Goal: Transaction & Acquisition: Purchase product/service

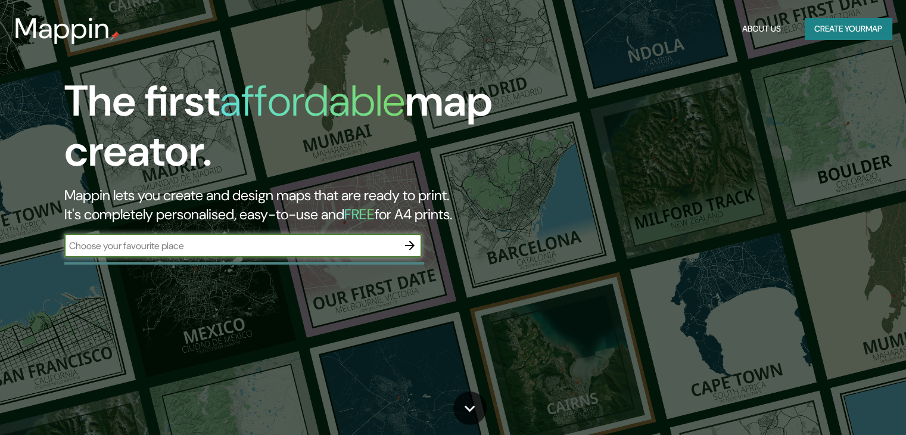
click at [338, 248] on input "text" at bounding box center [230, 246] width 333 height 14
type input "san [PERSON_NAME]"
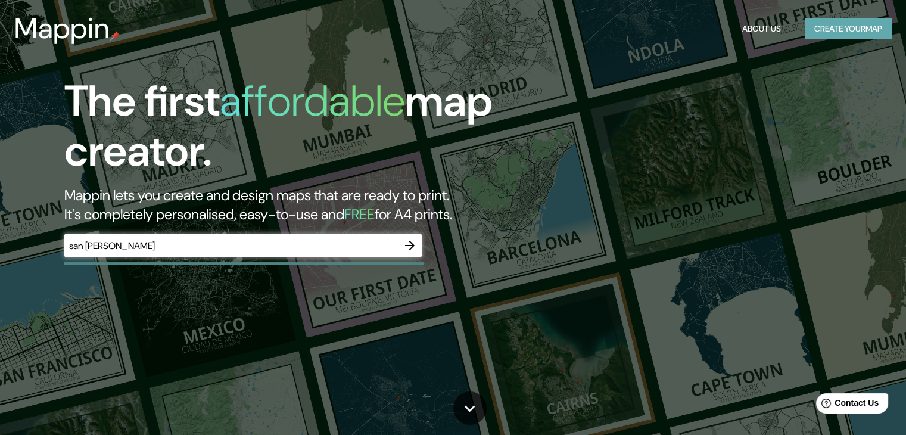
click at [828, 29] on button "Create your map" at bounding box center [847, 29] width 87 height 22
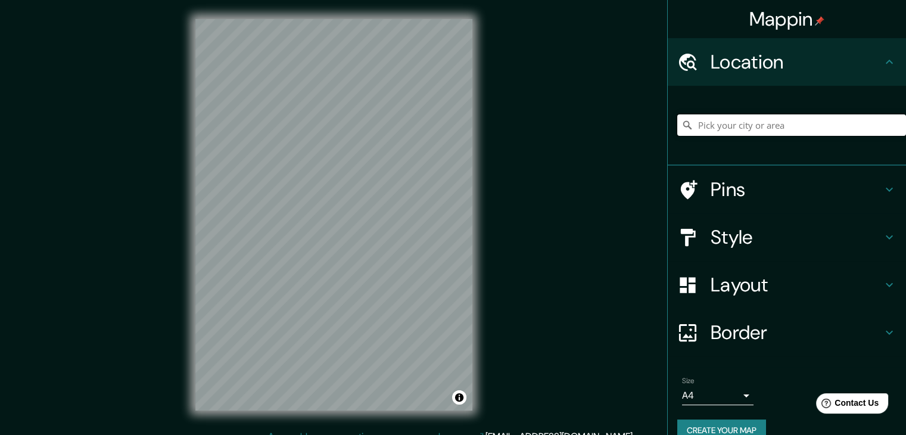
click at [764, 124] on input "Pick your city or area" at bounding box center [791, 124] width 229 height 21
click at [483, 267] on div "© Mapbox © OpenStreetMap Improve this map" at bounding box center [333, 214] width 315 height 429
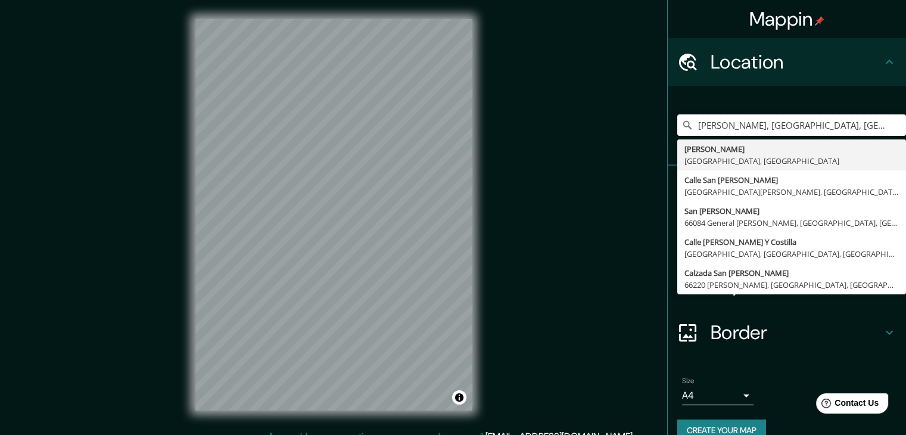
drag, startPoint x: 838, startPoint y: 128, endPoint x: 652, endPoint y: 151, distance: 187.8
click at [652, 151] on div "Mappin Location [PERSON_NAME], [GEOGRAPHIC_DATA], [GEOGRAPHIC_DATA] [PERSON_NAM…" at bounding box center [453, 224] width 906 height 448
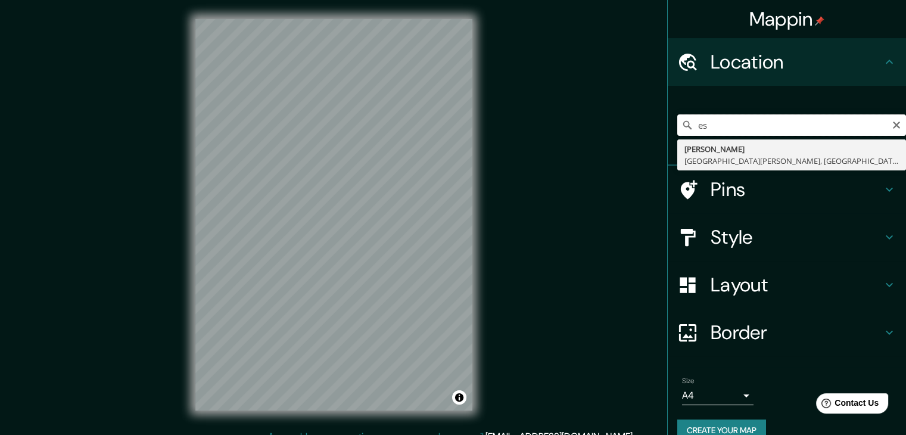
type input "e"
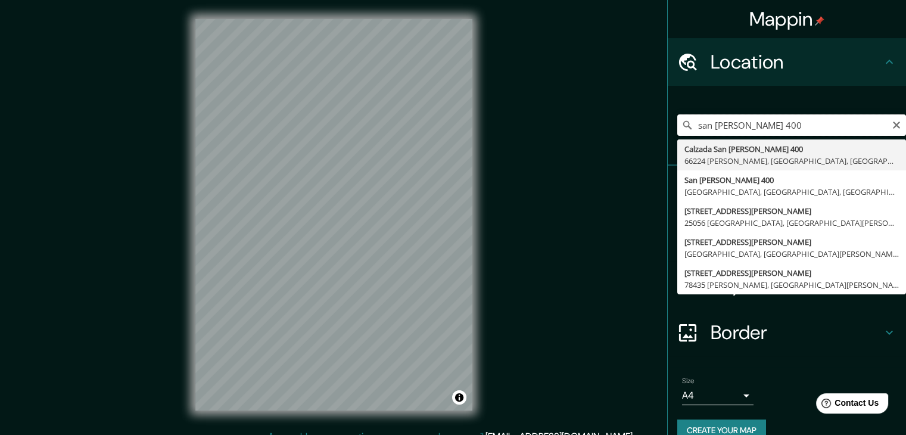
drag, startPoint x: 753, startPoint y: 129, endPoint x: 675, endPoint y: 144, distance: 79.5
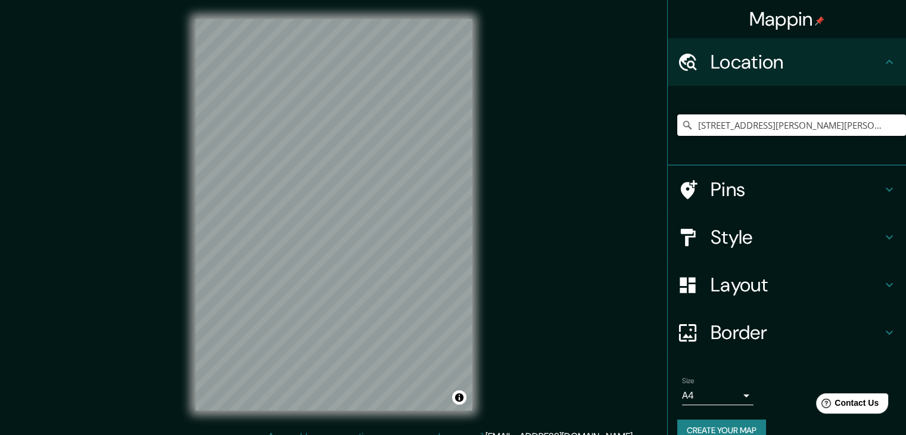
type input "[STREET_ADDRESS][PERSON_NAME][PERSON_NAME]"
click at [731, 124] on input "[STREET_ADDRESS][PERSON_NAME][PERSON_NAME]" at bounding box center [791, 124] width 229 height 21
click at [893, 124] on icon "Clear" at bounding box center [896, 124] width 7 height 7
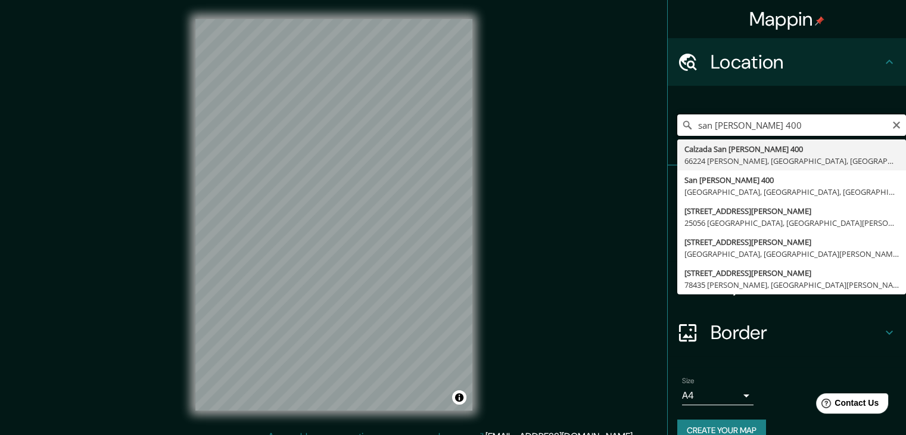
click at [787, 121] on input "san [PERSON_NAME] 400" at bounding box center [791, 124] width 229 height 21
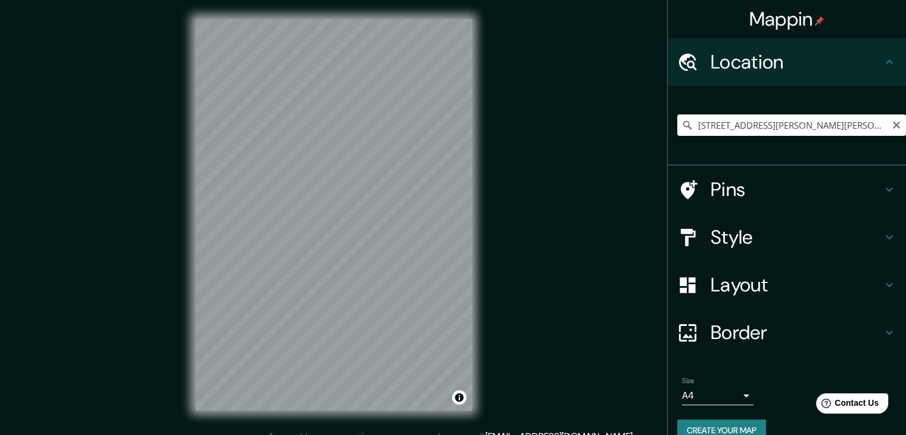
drag, startPoint x: 720, startPoint y: 127, endPoint x: 667, endPoint y: 138, distance: 54.1
click at [667, 138] on div "[GEOGRAPHIC_DATA][PERSON_NAME][PERSON_NAME], [GEOGRAPHIC_DATA], [GEOGRAPHIC_DAT…" at bounding box center [786, 126] width 238 height 80
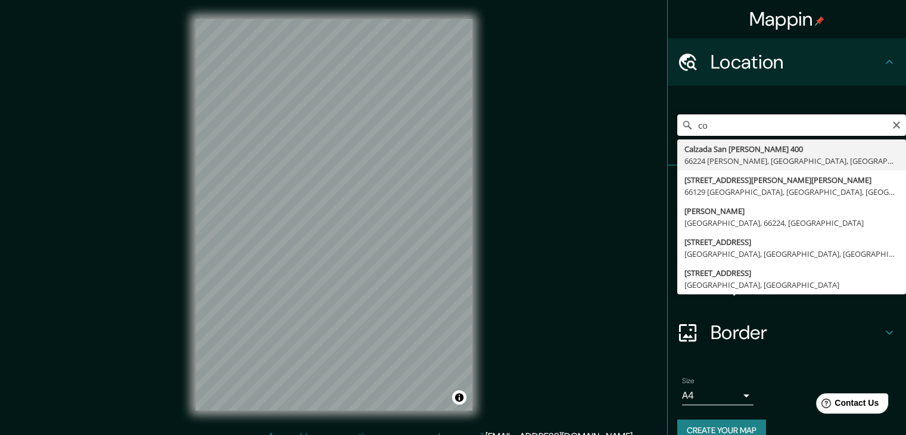
type input "o"
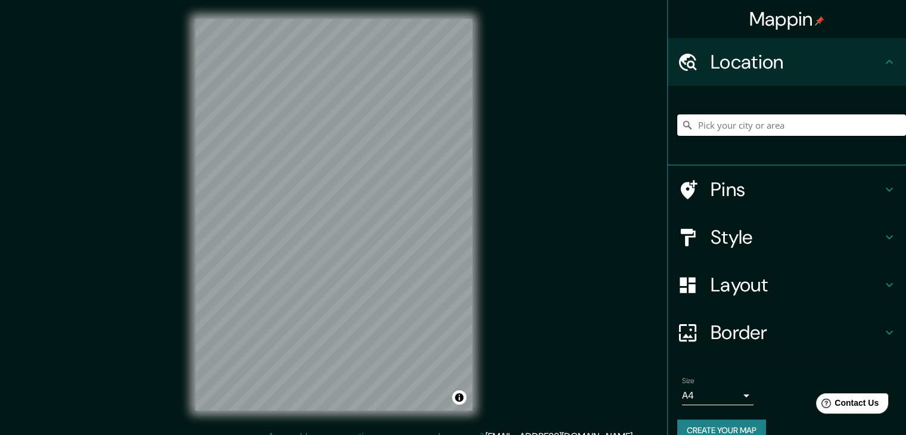
click at [717, 124] on input "Pick your city or area" at bounding box center [791, 124] width 229 height 21
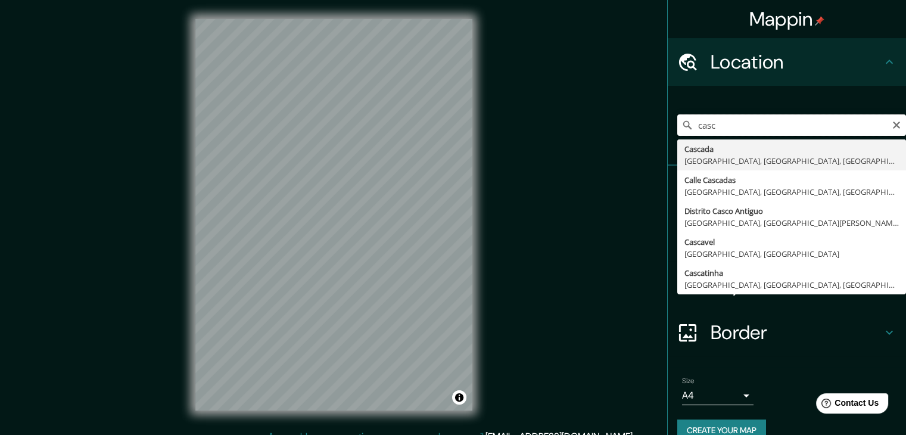
type input "casc"
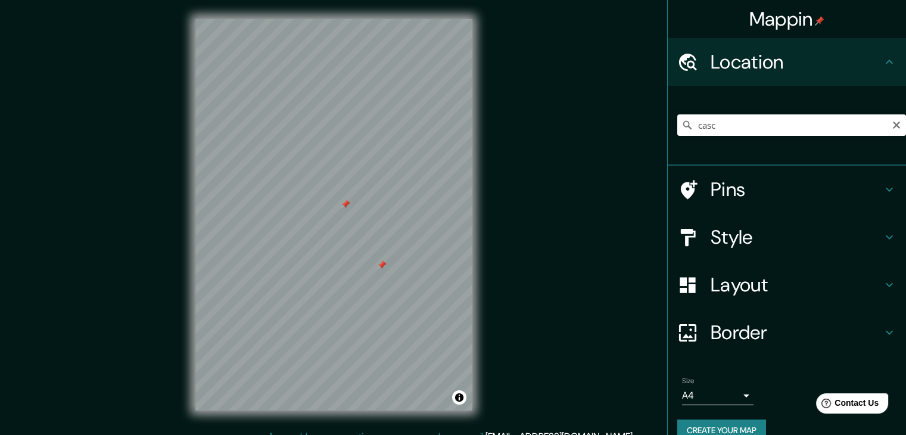
drag, startPoint x: 383, startPoint y: 266, endPoint x: 381, endPoint y: 260, distance: 6.2
click at [381, 260] on div at bounding box center [382, 265] width 10 height 10
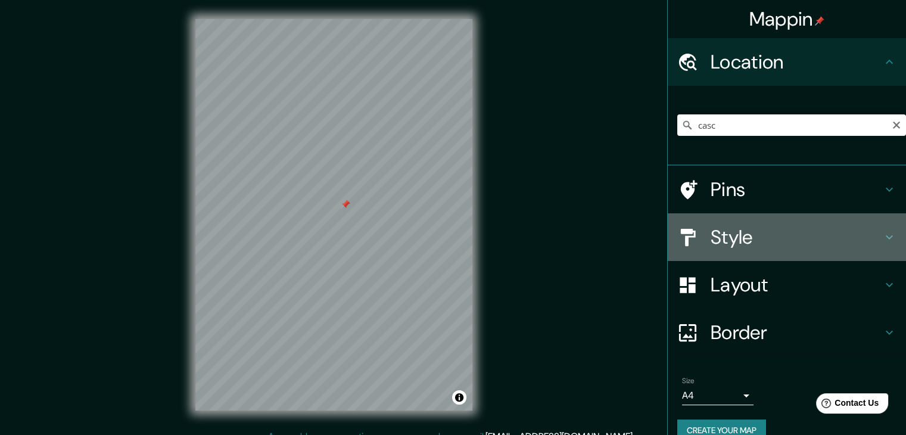
click at [749, 242] on h4 "Style" at bounding box center [795, 237] width 171 height 24
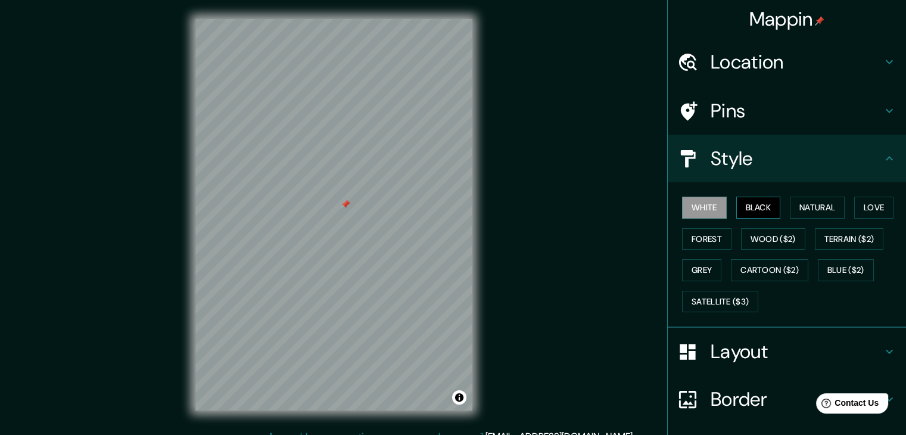
click at [753, 211] on button "Black" at bounding box center [758, 207] width 45 height 22
click at [797, 207] on button "Natural" at bounding box center [817, 207] width 55 height 22
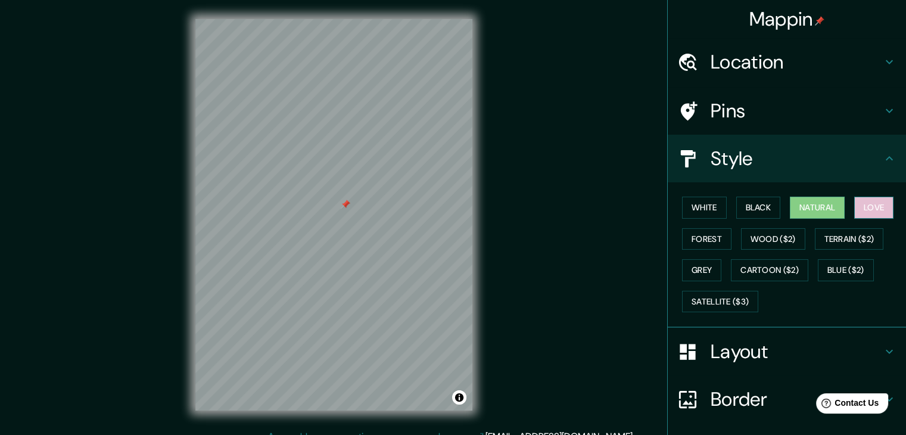
click at [862, 198] on button "Love" at bounding box center [873, 207] width 39 height 22
click at [700, 239] on button "Forest" at bounding box center [706, 239] width 49 height 22
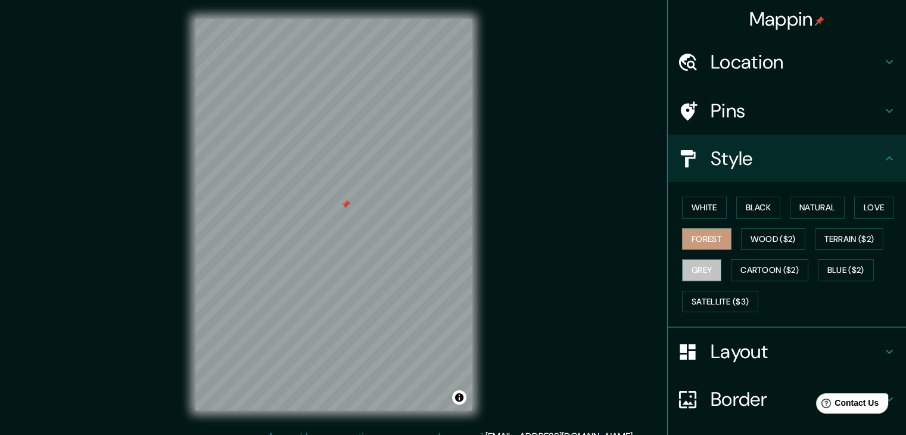
click at [702, 270] on button "Grey" at bounding box center [701, 270] width 39 height 22
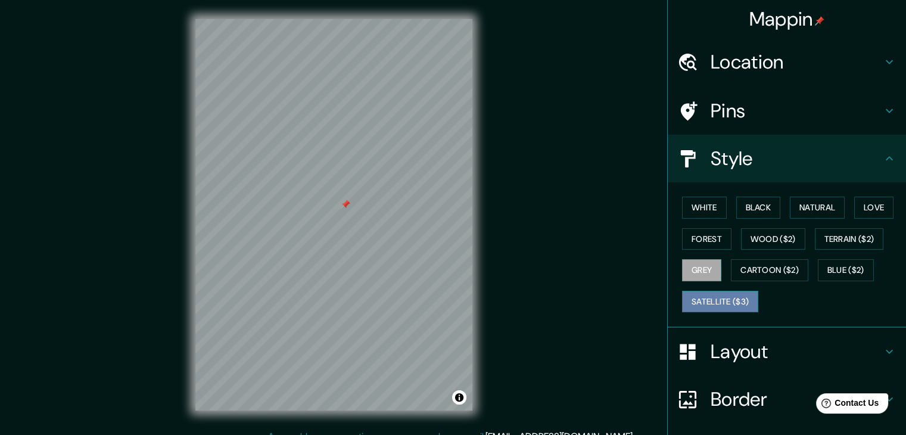
click at [707, 295] on button "Satellite ($3)" at bounding box center [720, 302] width 76 height 22
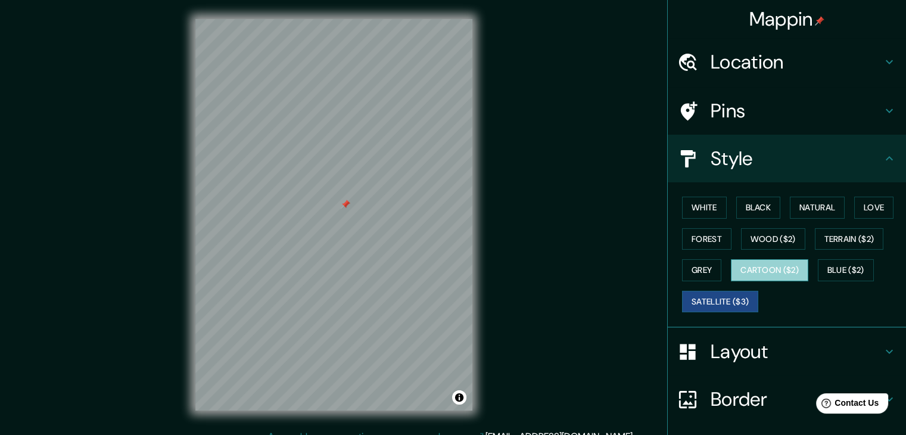
click at [743, 274] on button "Cartoon ($2)" at bounding box center [769, 270] width 77 height 22
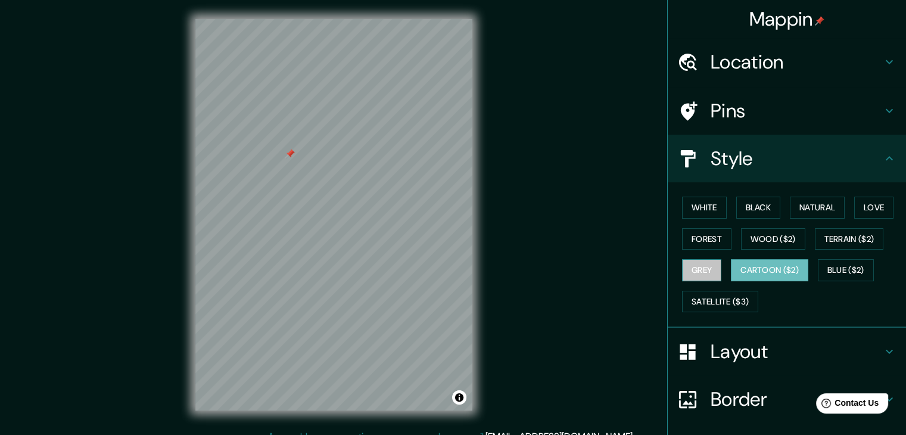
click at [685, 272] on button "Grey" at bounding box center [701, 270] width 39 height 22
click at [819, 238] on button "Terrain ($2)" at bounding box center [849, 239] width 69 height 22
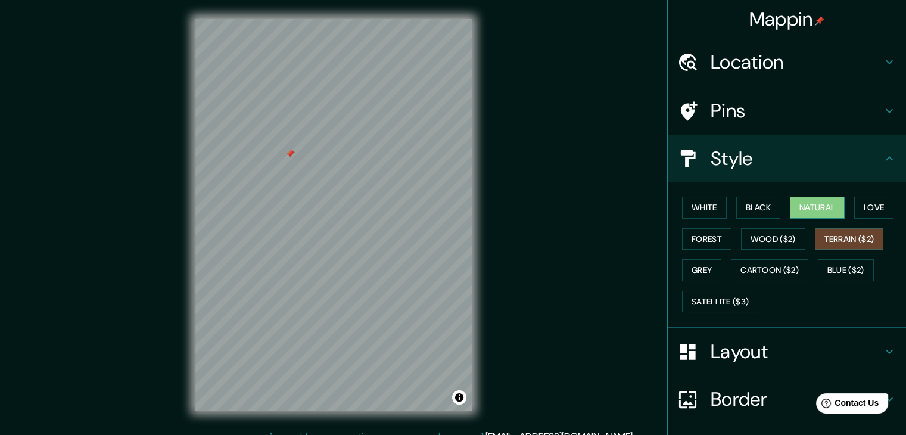
click at [815, 206] on button "Natural" at bounding box center [817, 207] width 55 height 22
click at [767, 239] on button "Wood ($2)" at bounding box center [773, 239] width 64 height 22
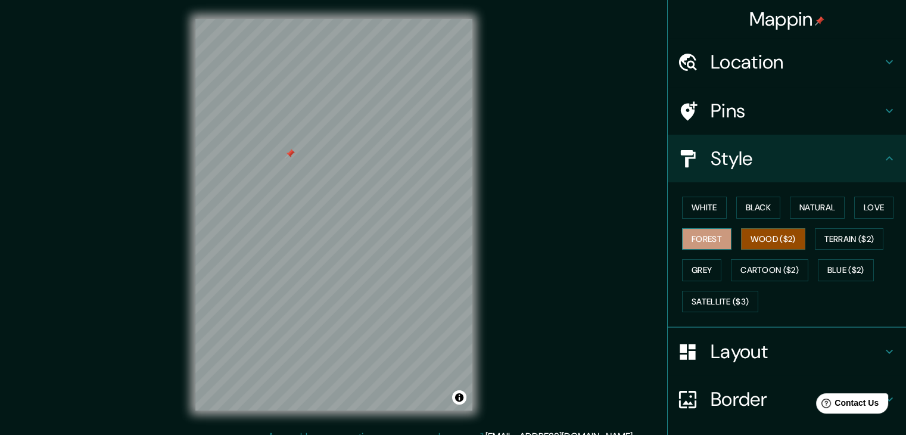
click at [703, 246] on button "Forest" at bounding box center [706, 239] width 49 height 22
click at [731, 277] on button "Cartoon ($2)" at bounding box center [769, 270] width 77 height 22
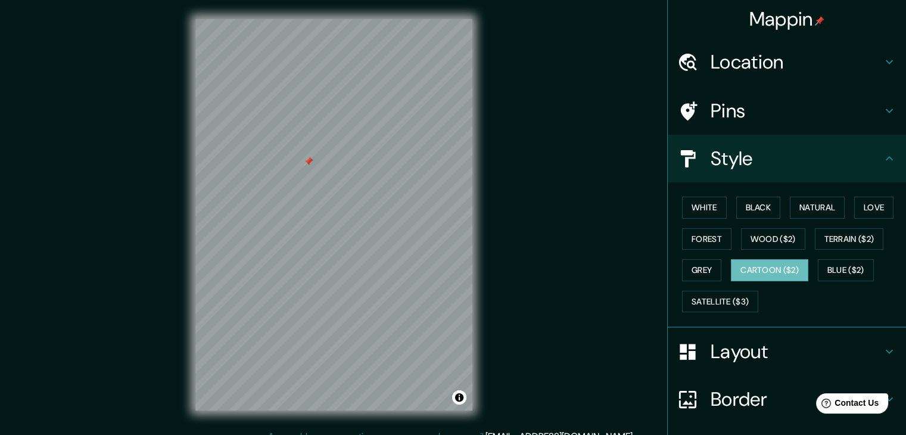
click at [306, 163] on div at bounding box center [309, 162] width 10 height 10
click at [798, 209] on button "Natural" at bounding box center [817, 207] width 55 height 22
click at [773, 108] on h4 "Pins" at bounding box center [795, 111] width 171 height 24
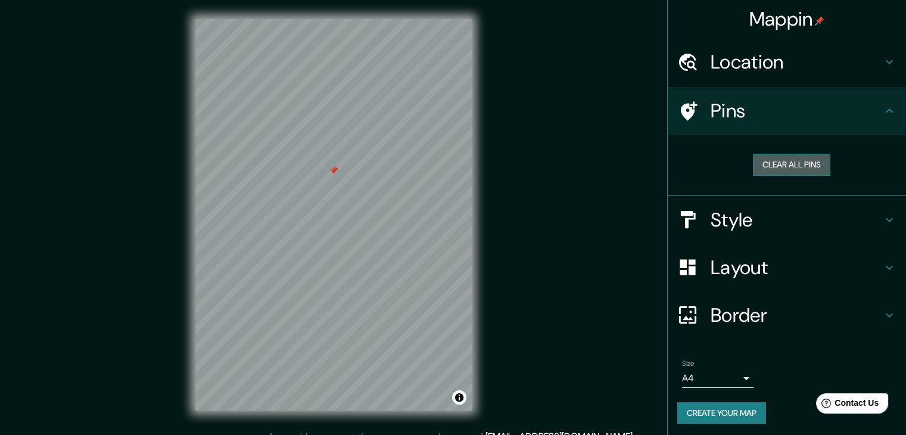
click at [776, 166] on button "Clear all pins" at bounding box center [791, 165] width 77 height 22
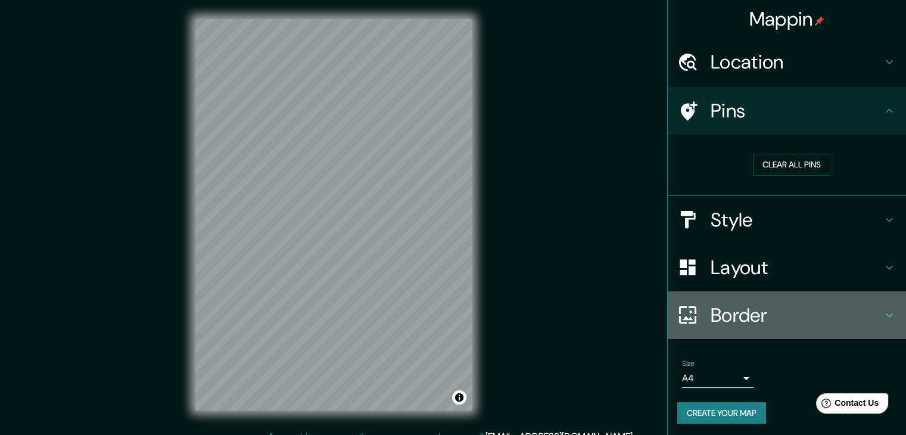
click at [822, 323] on h4 "Border" at bounding box center [795, 315] width 171 height 24
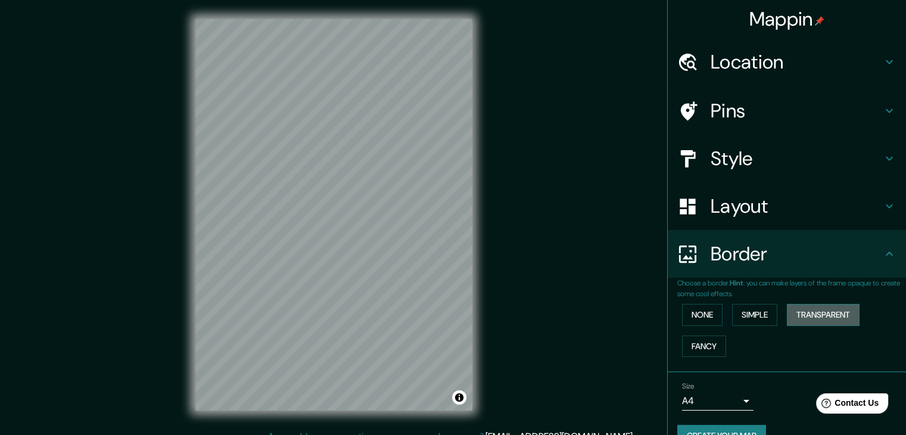
click at [802, 313] on button "Transparent" at bounding box center [823, 315] width 73 height 22
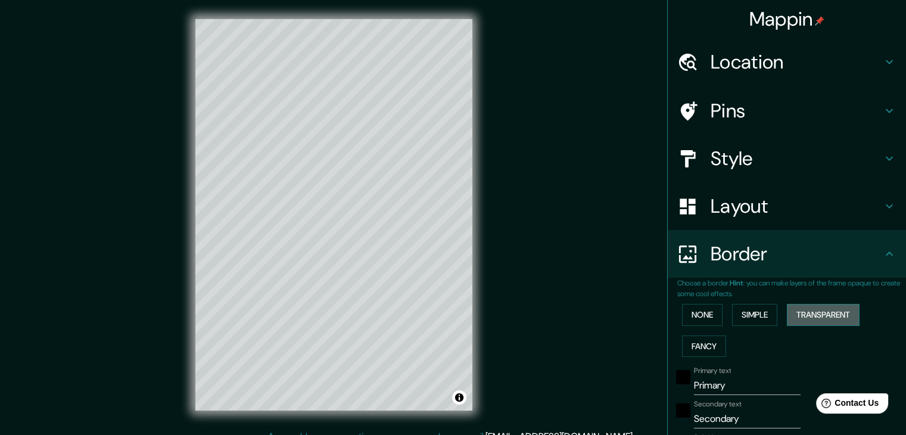
click at [802, 313] on button "Transparent" at bounding box center [823, 315] width 73 height 22
type input "223"
type input "37"
click at [768, 314] on button "Simple" at bounding box center [754, 315] width 45 height 22
click at [767, 315] on button "Simple" at bounding box center [754, 315] width 45 height 22
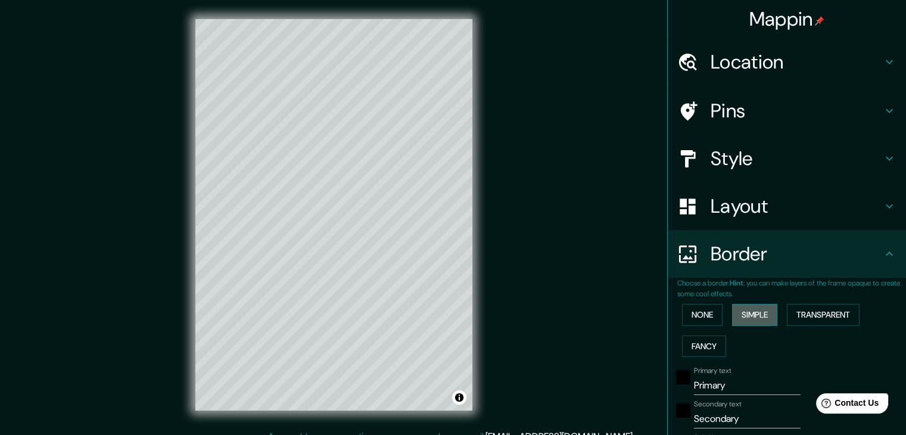
type input "37"
click at [799, 314] on button "Transparent" at bounding box center [823, 315] width 73 height 22
click at [703, 314] on button "None" at bounding box center [702, 315] width 40 height 22
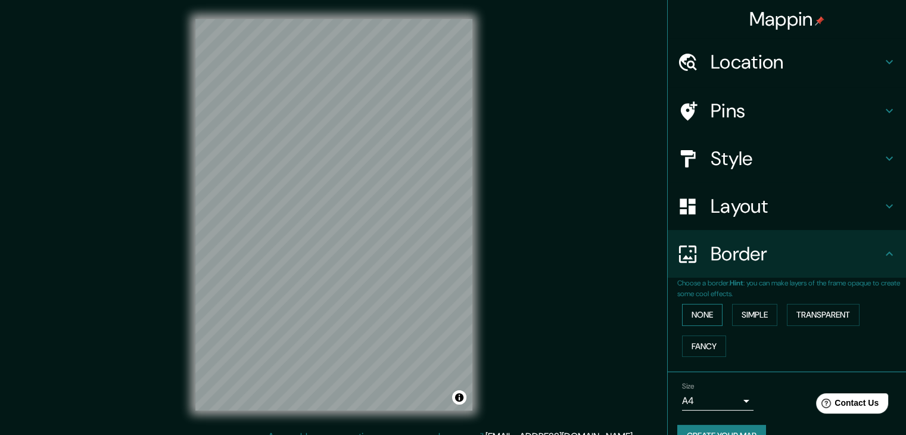
click at [700, 320] on button "None" at bounding box center [702, 315] width 40 height 22
click at [702, 342] on button "Fancy" at bounding box center [704, 346] width 44 height 22
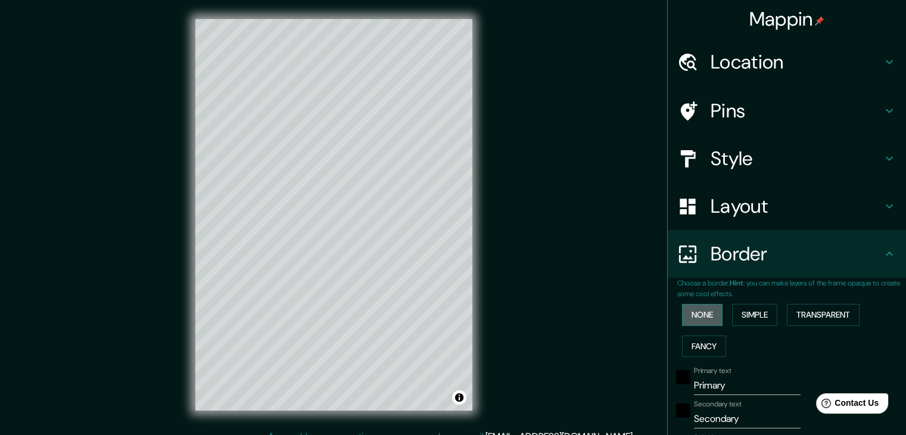
click at [700, 323] on button "None" at bounding box center [702, 315] width 40 height 22
